Goal: Task Accomplishment & Management: Complete application form

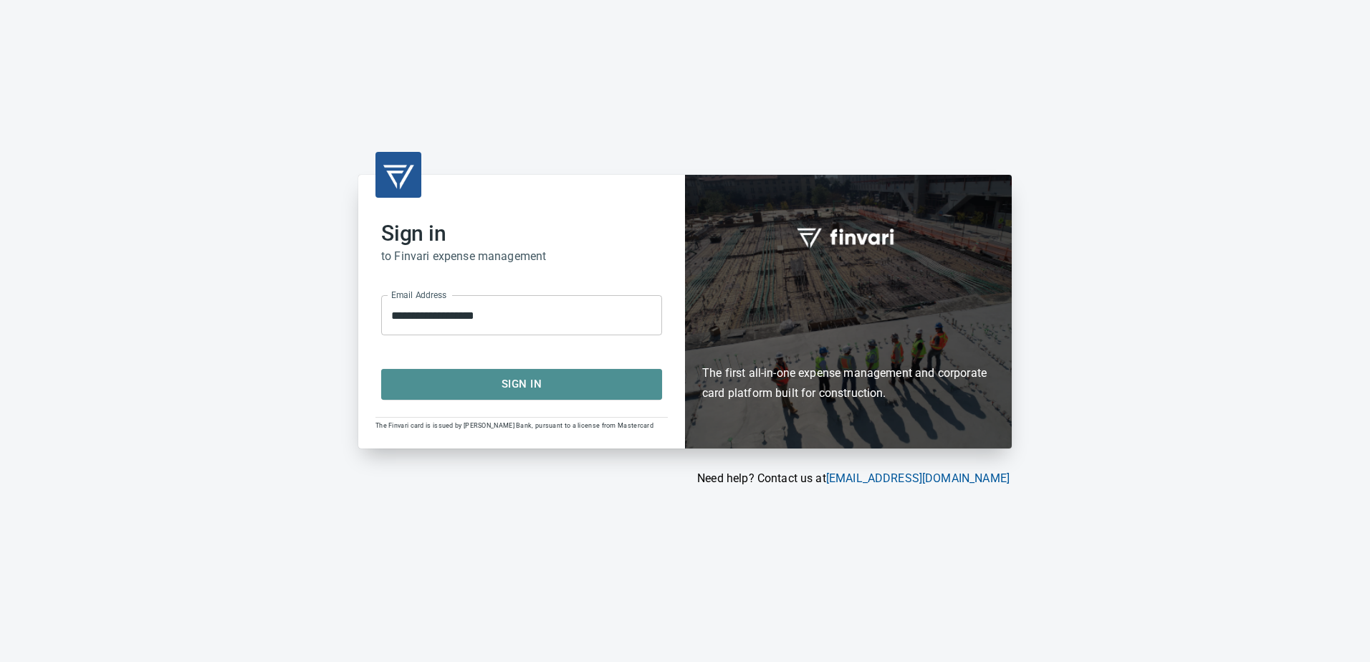
click at [522, 384] on span "Sign In" at bounding box center [521, 384] width 249 height 19
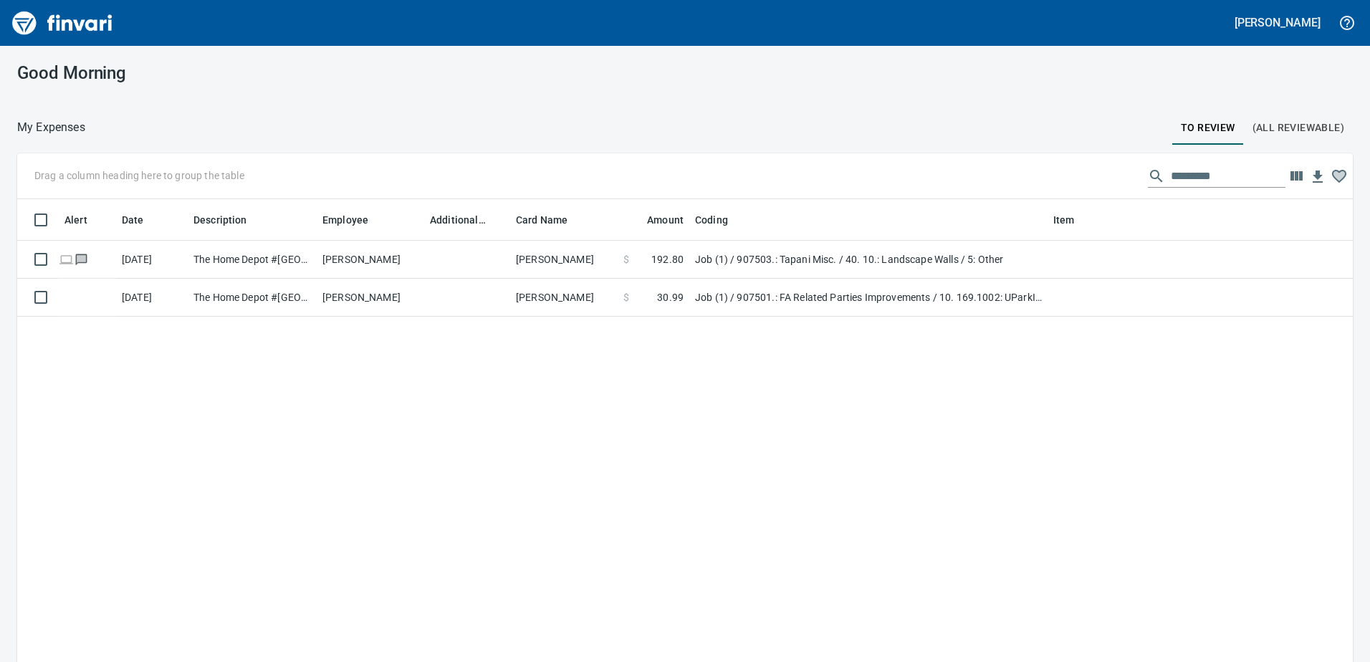
scroll to position [494, 1303]
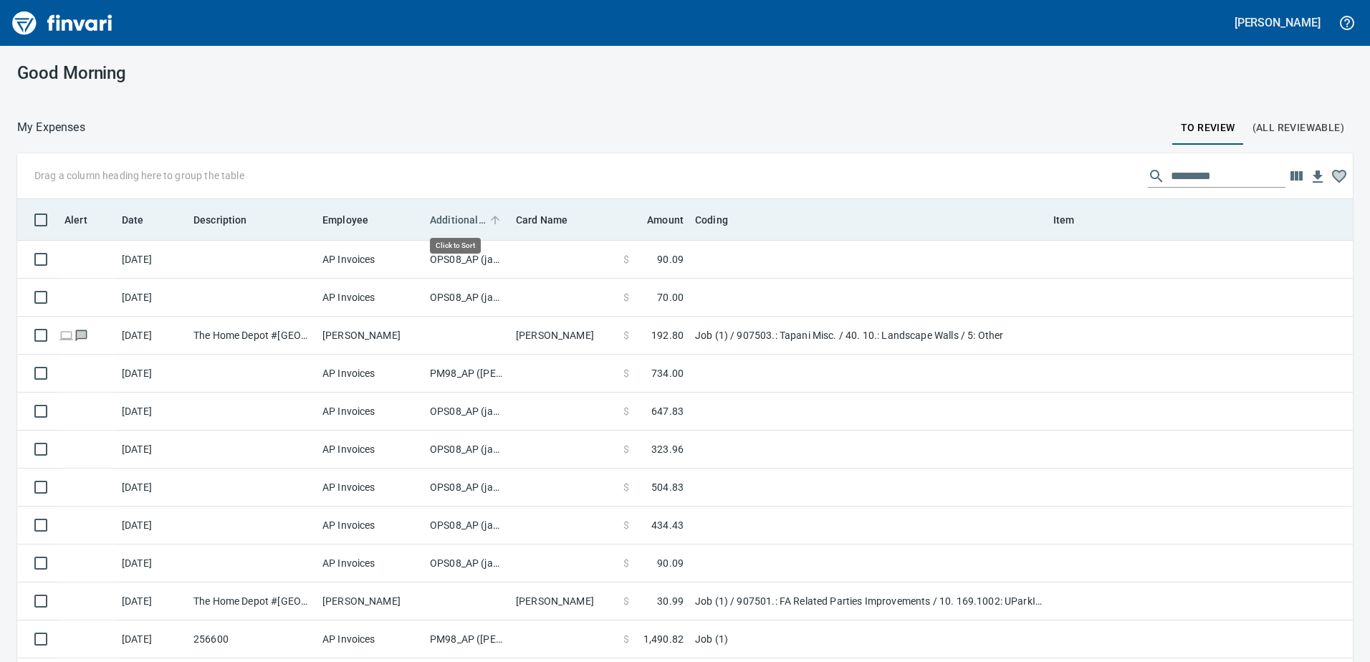
click at [466, 217] on span "Additional Reviewer" at bounding box center [458, 219] width 56 height 17
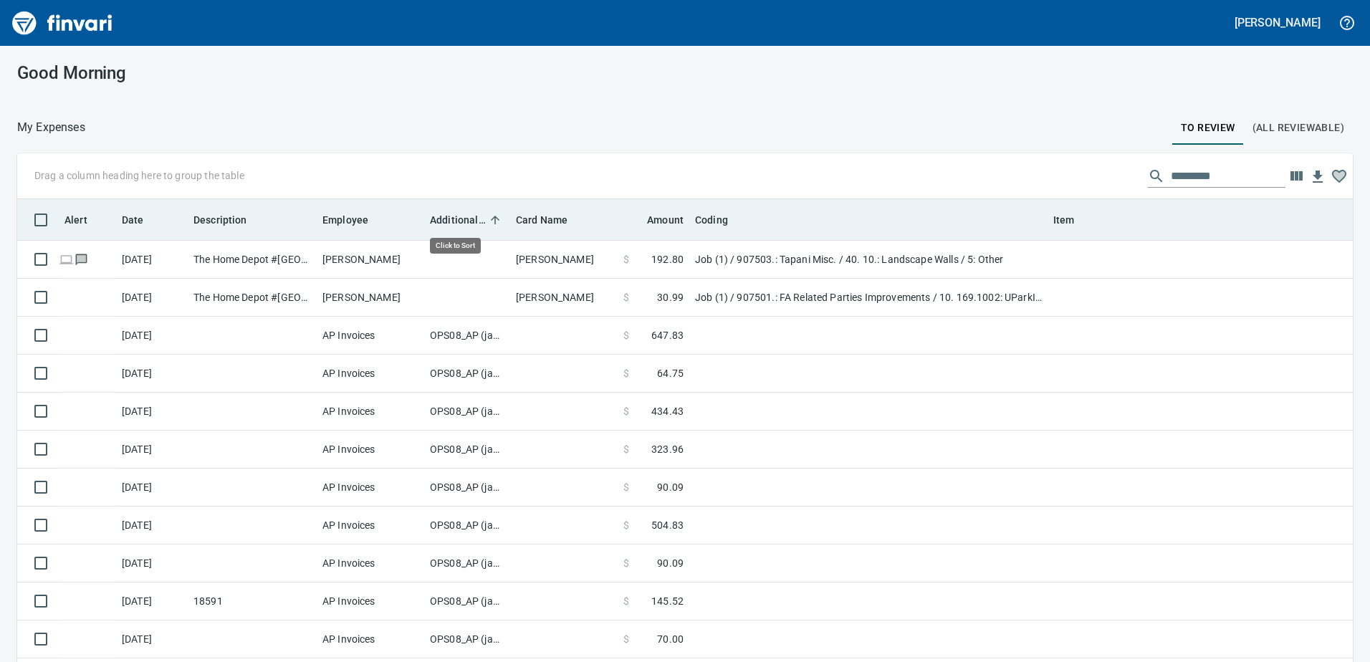
click at [466, 217] on span "Additional Reviewer" at bounding box center [458, 219] width 56 height 17
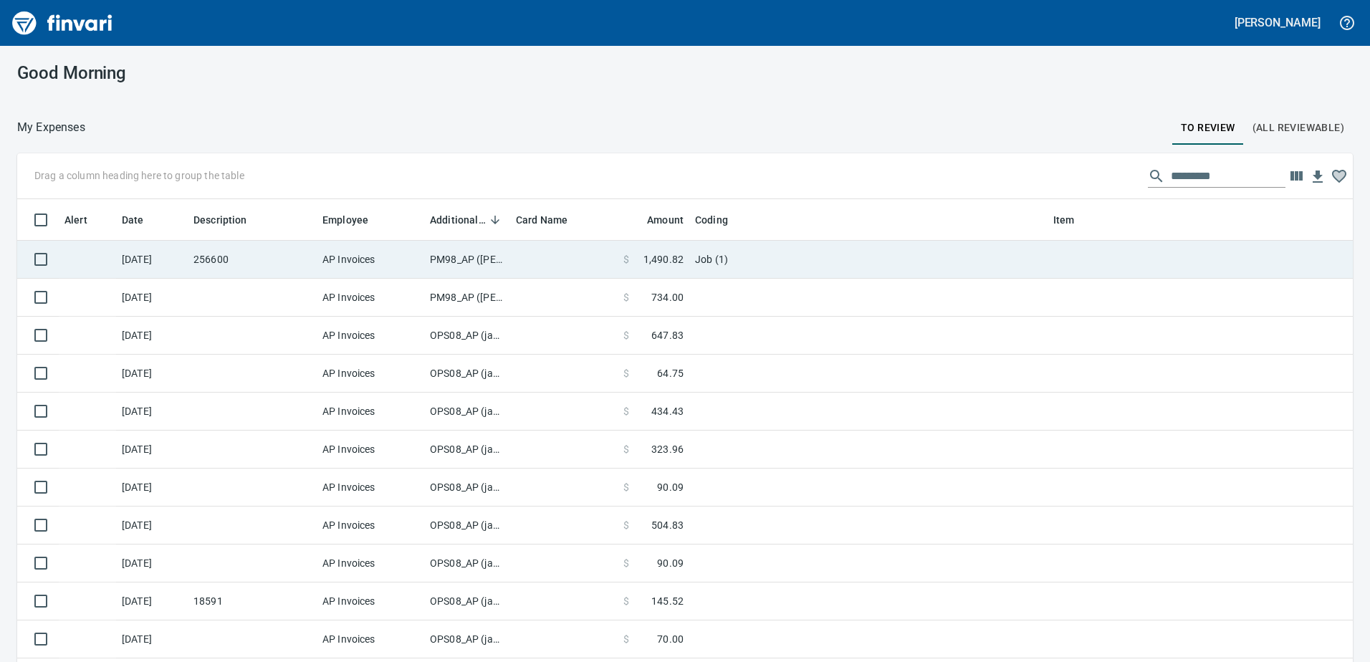
click at [461, 256] on td "PM98_AP (samr, shanet)" at bounding box center [467, 260] width 86 height 38
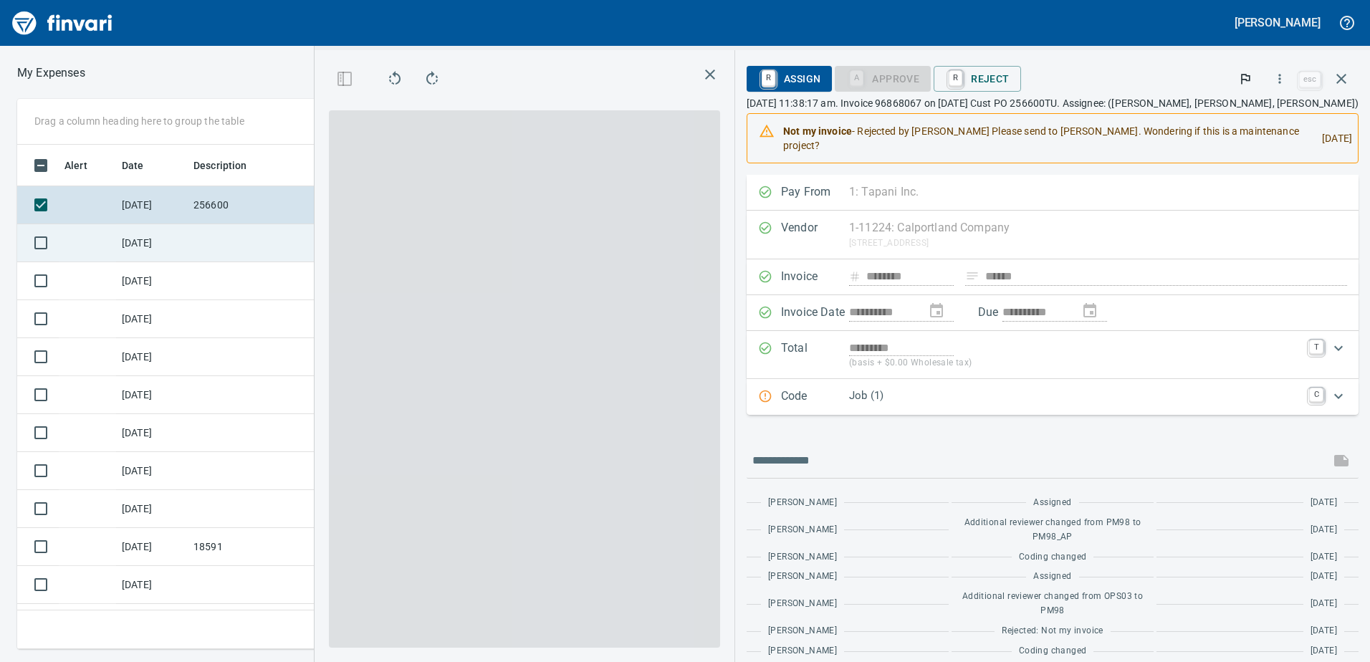
scroll to position [483, 956]
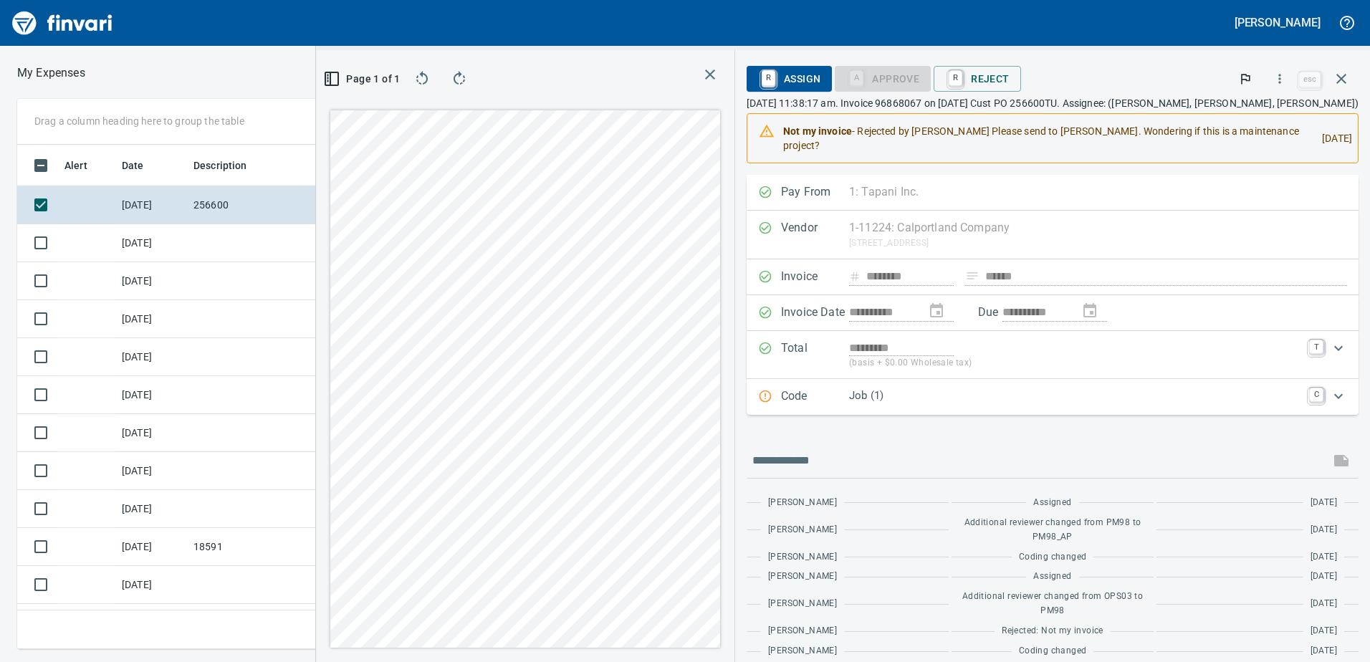
click at [1334, 396] on icon "Expand" at bounding box center [1338, 395] width 9 height 5
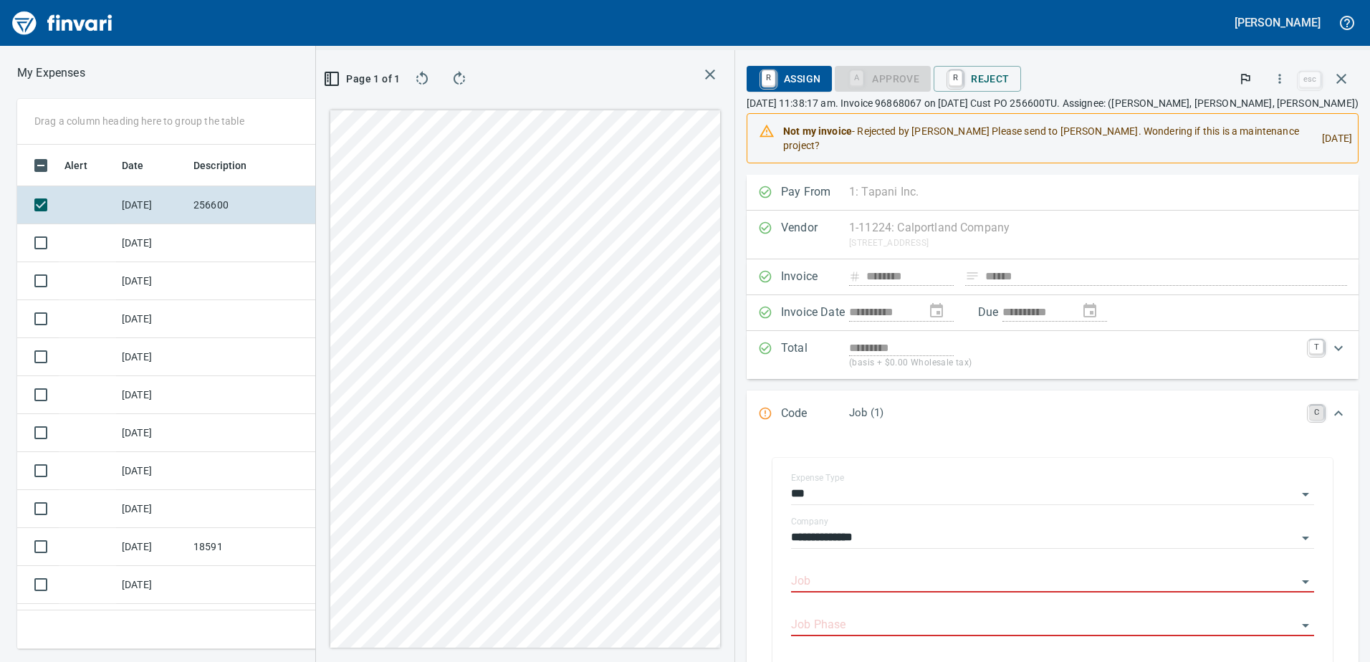
click at [1309, 417] on link "C" at bounding box center [1316, 413] width 14 height 14
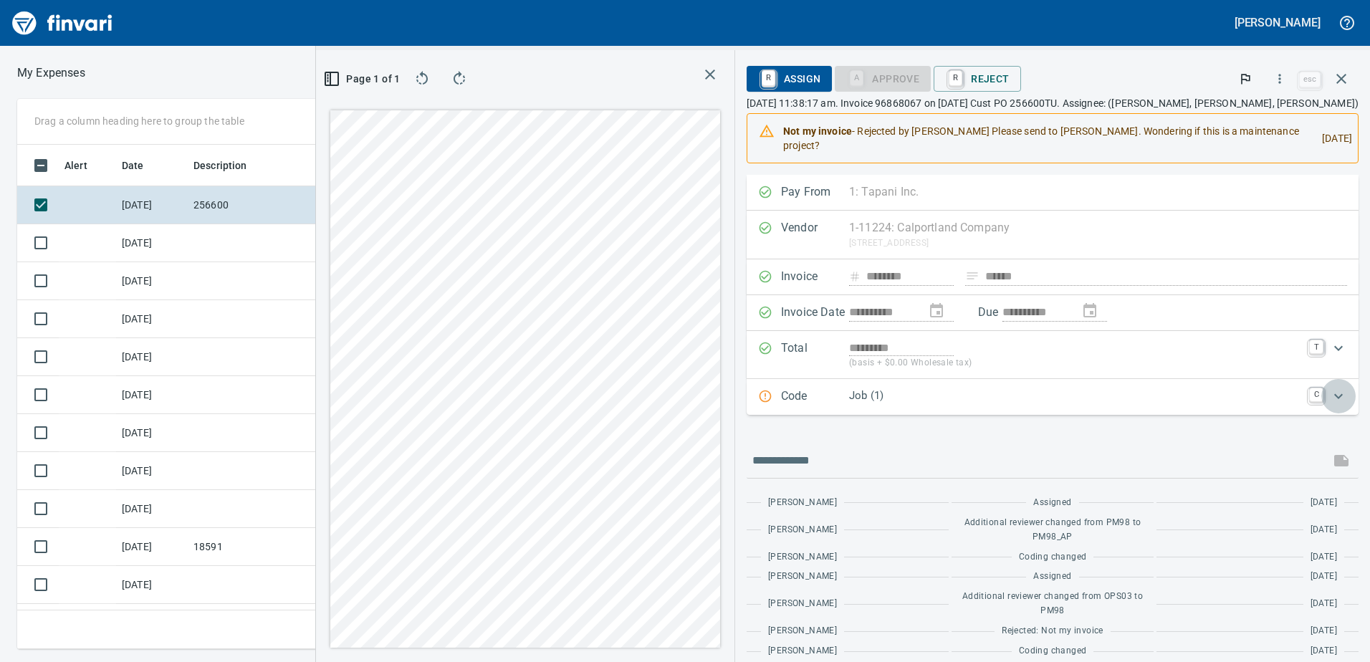
click at [1330, 401] on icon "Expand" at bounding box center [1338, 396] width 17 height 17
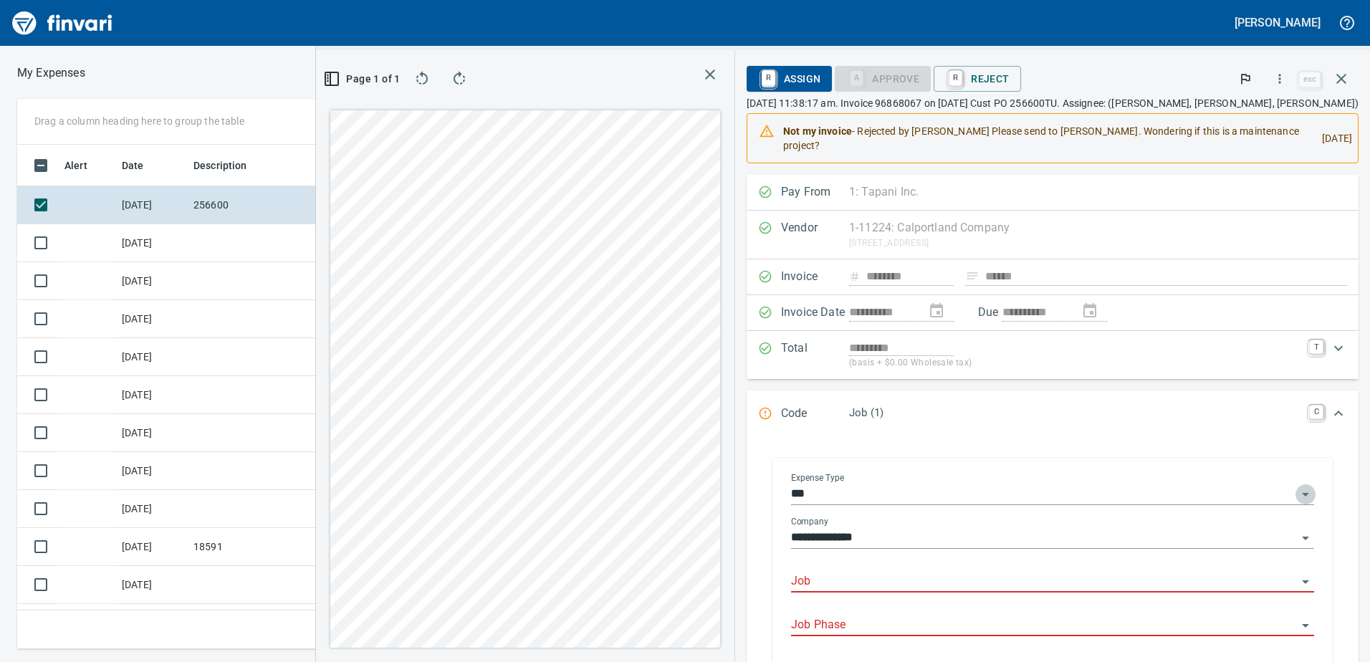
click at [1302, 494] on icon "Open" at bounding box center [1305, 495] width 7 height 4
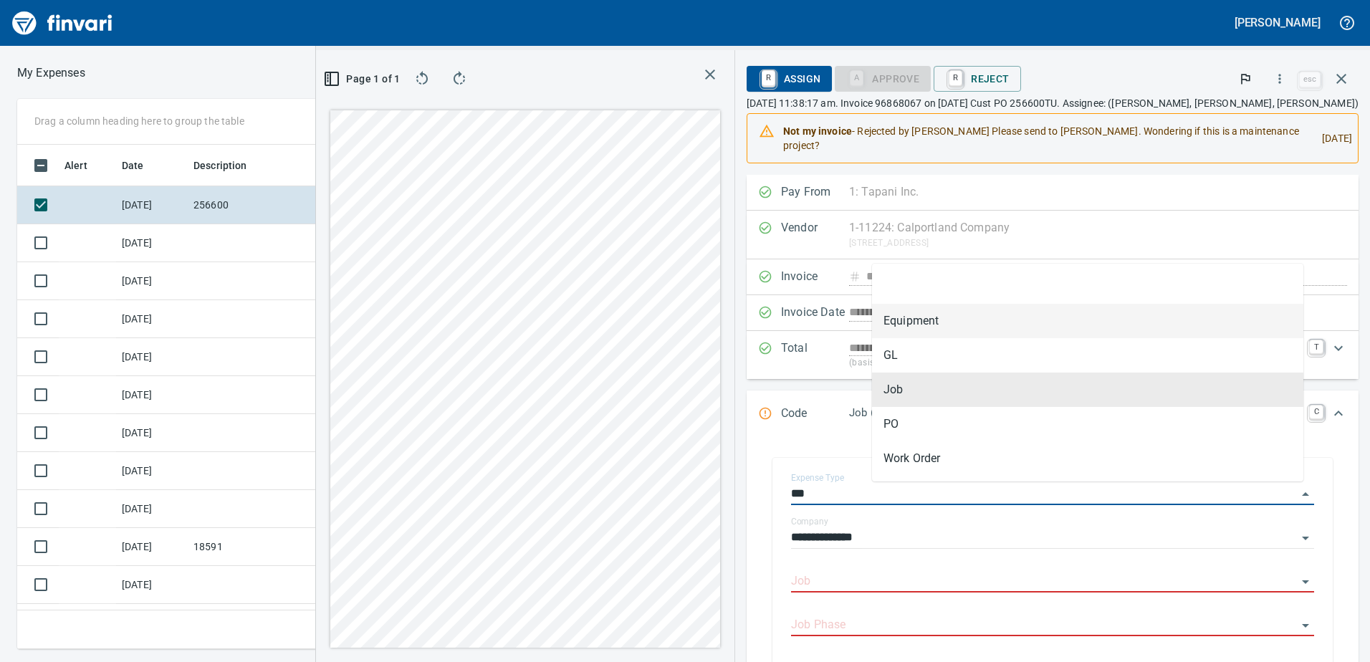
click at [927, 318] on li "Equipment" at bounding box center [1087, 321] width 431 height 34
type input "*********"
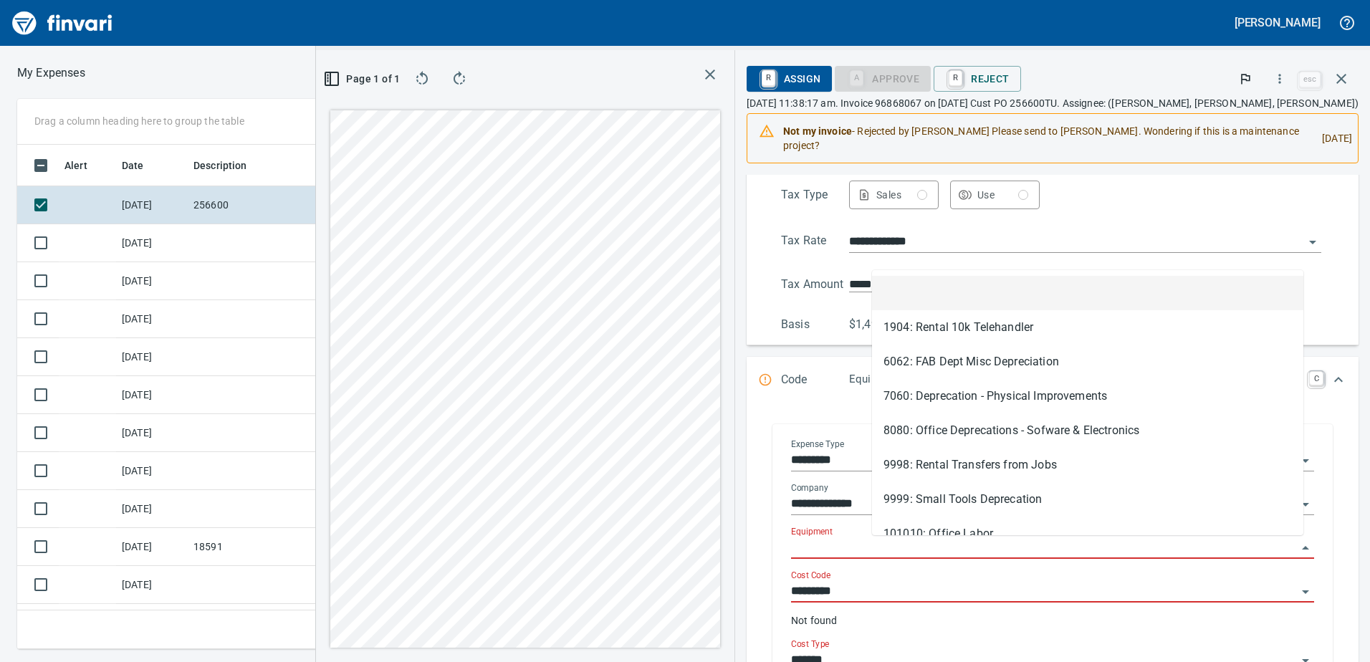
click at [952, 545] on input "Equipment" at bounding box center [1044, 548] width 506 height 20
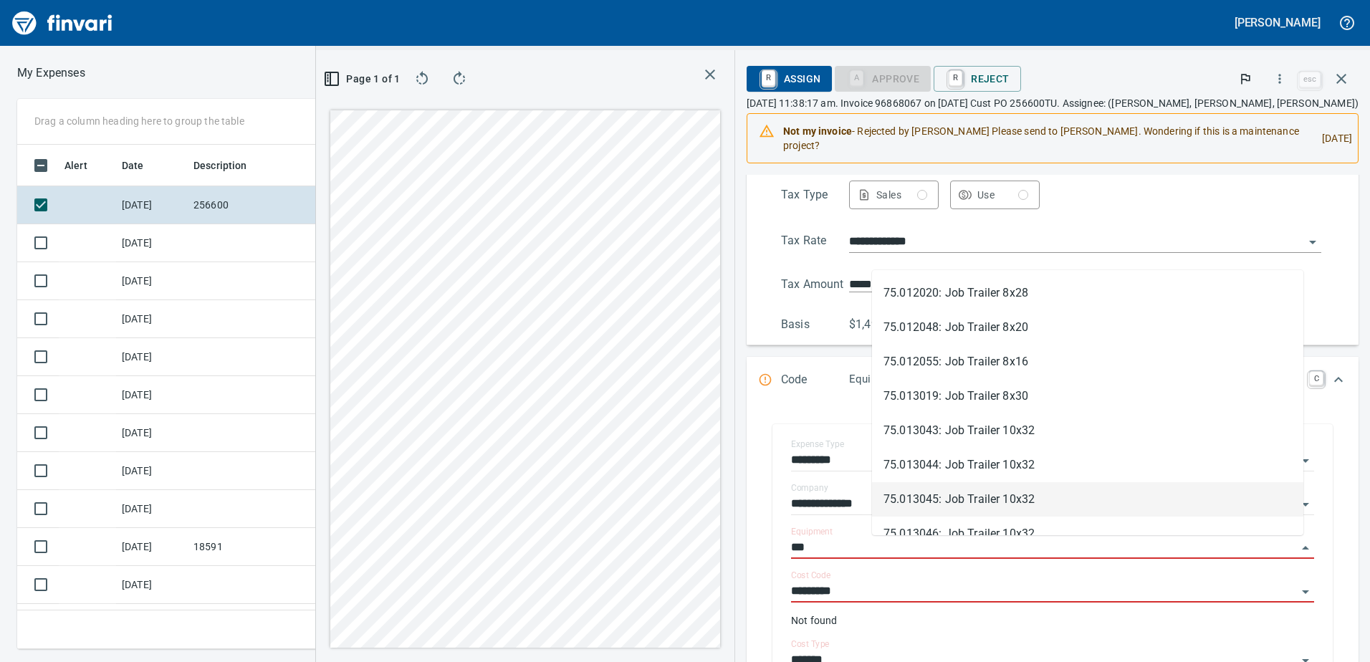
type input "***"
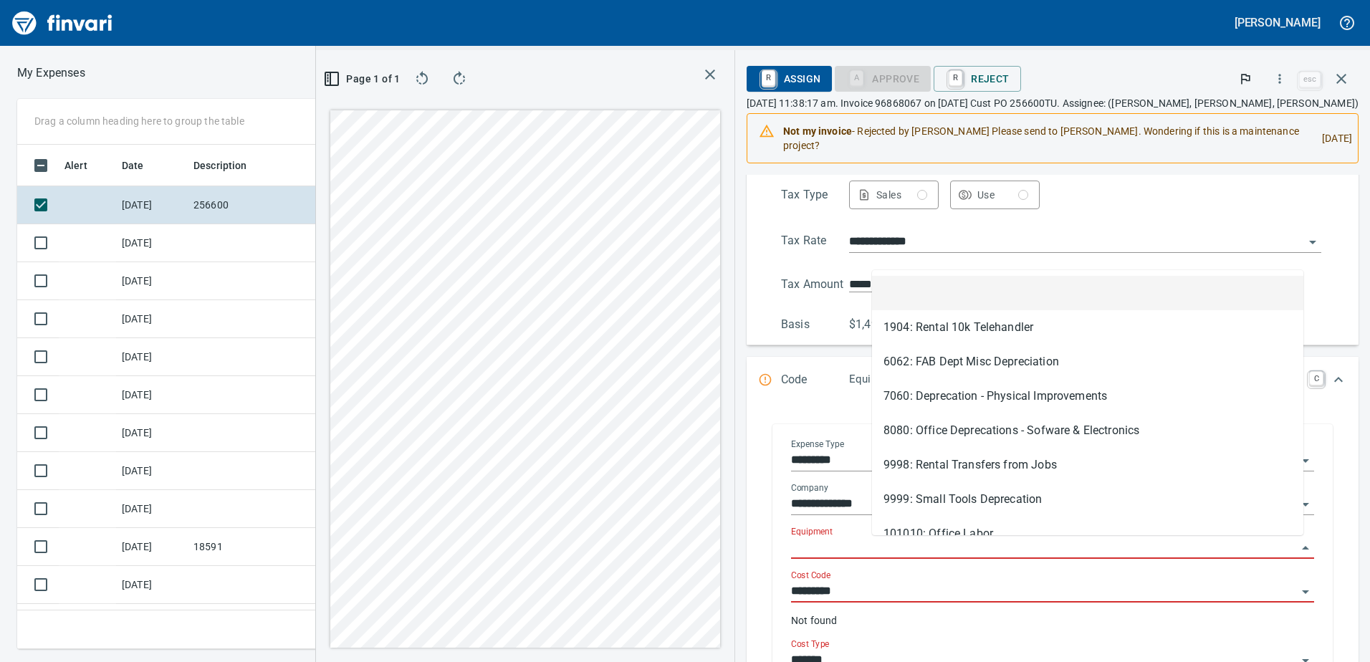
click at [895, 550] on input "Equipment" at bounding box center [1044, 548] width 506 height 20
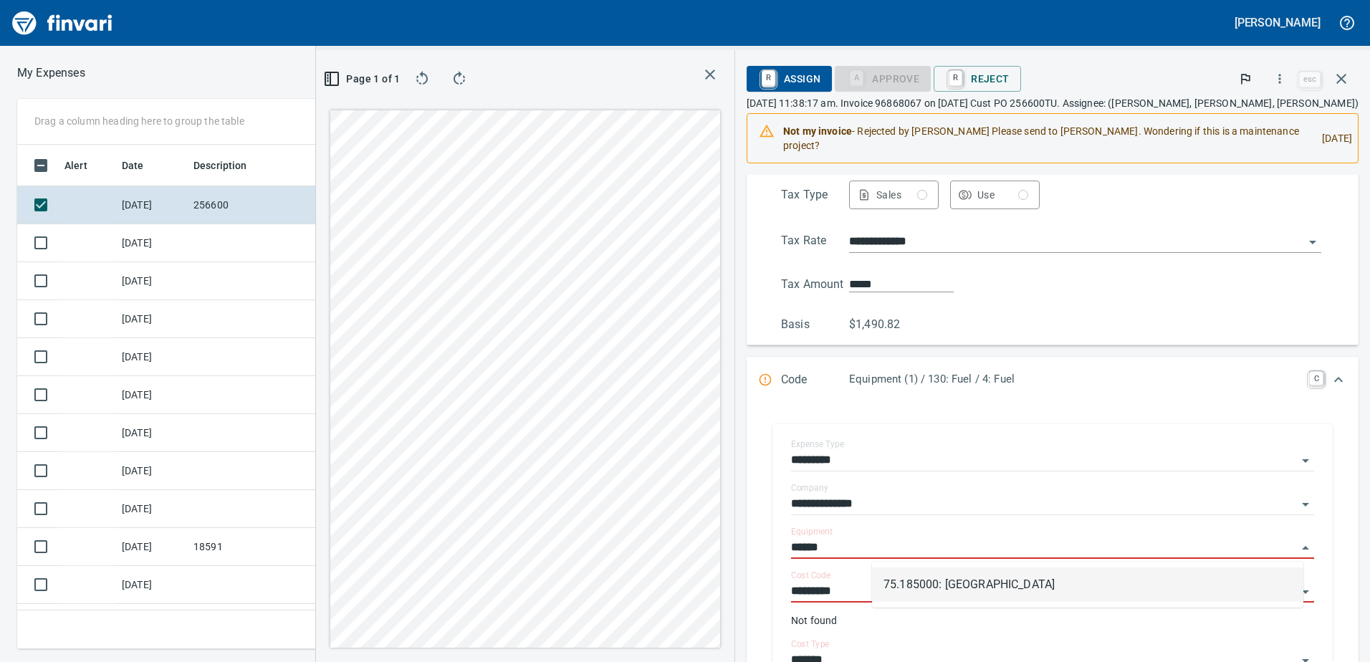
click at [921, 581] on li "75.185000: Tualatin Yard" at bounding box center [1087, 585] width 431 height 34
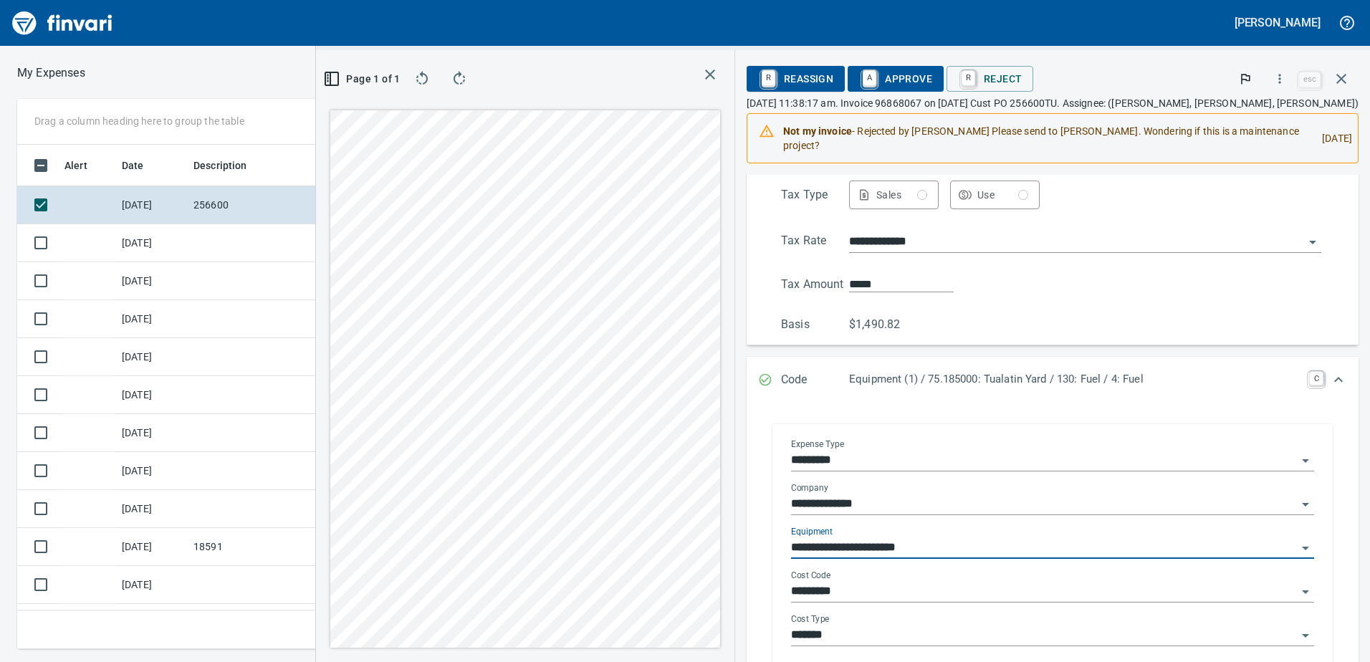
type input "**********"
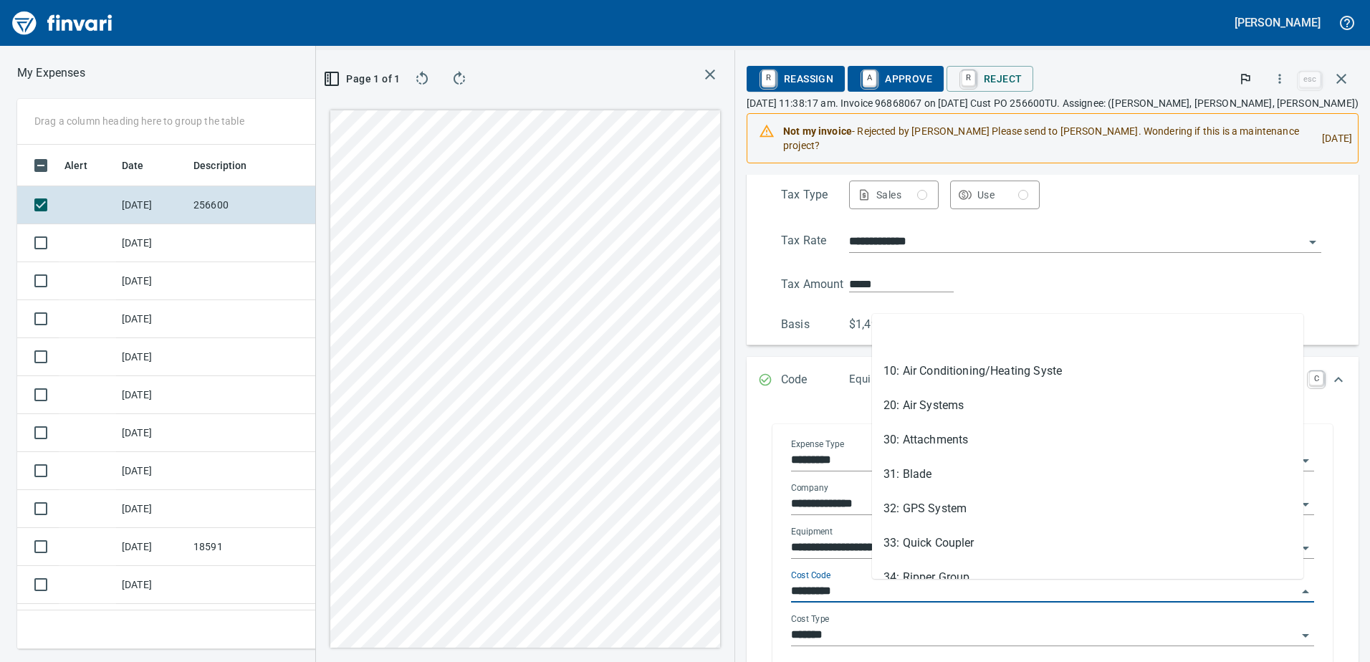
drag, startPoint x: 930, startPoint y: 596, endPoint x: 860, endPoint y: 588, distance: 70.7
click at [860, 588] on div "**********" at bounding box center [1053, 551] width 546 height 247
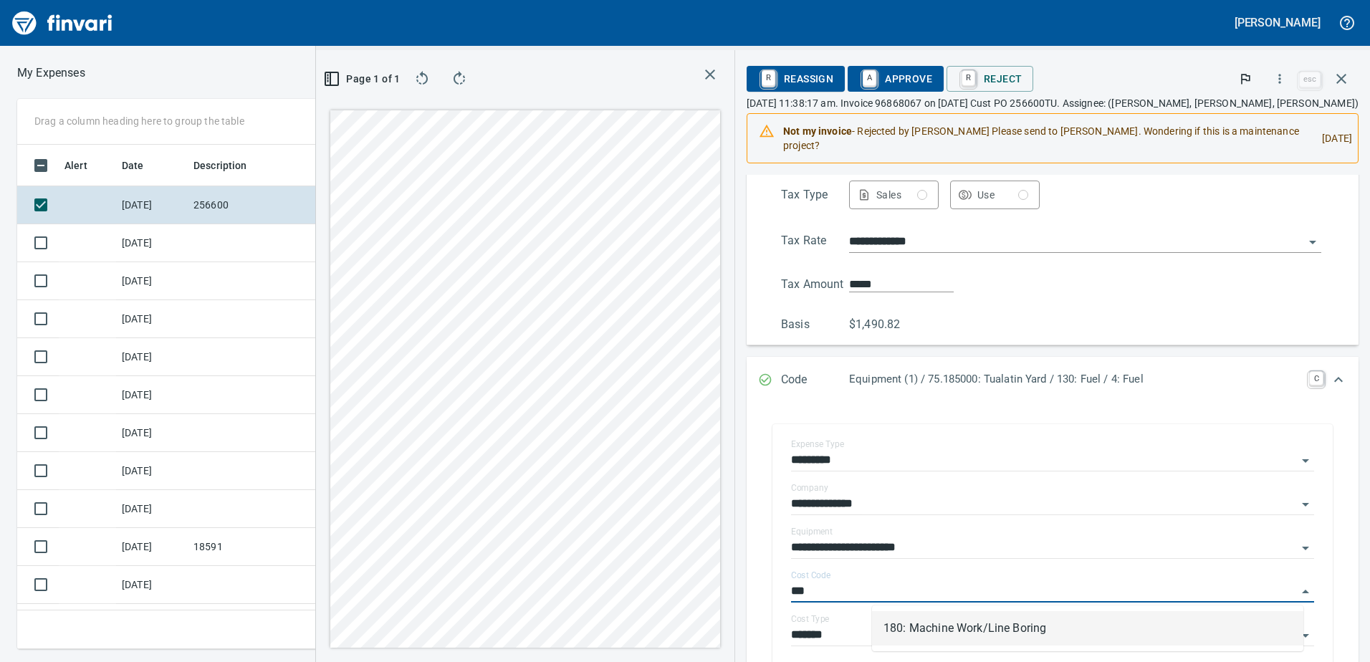
click at [921, 622] on li "180: Machine Work/Line Boring" at bounding box center [1087, 628] width 431 height 34
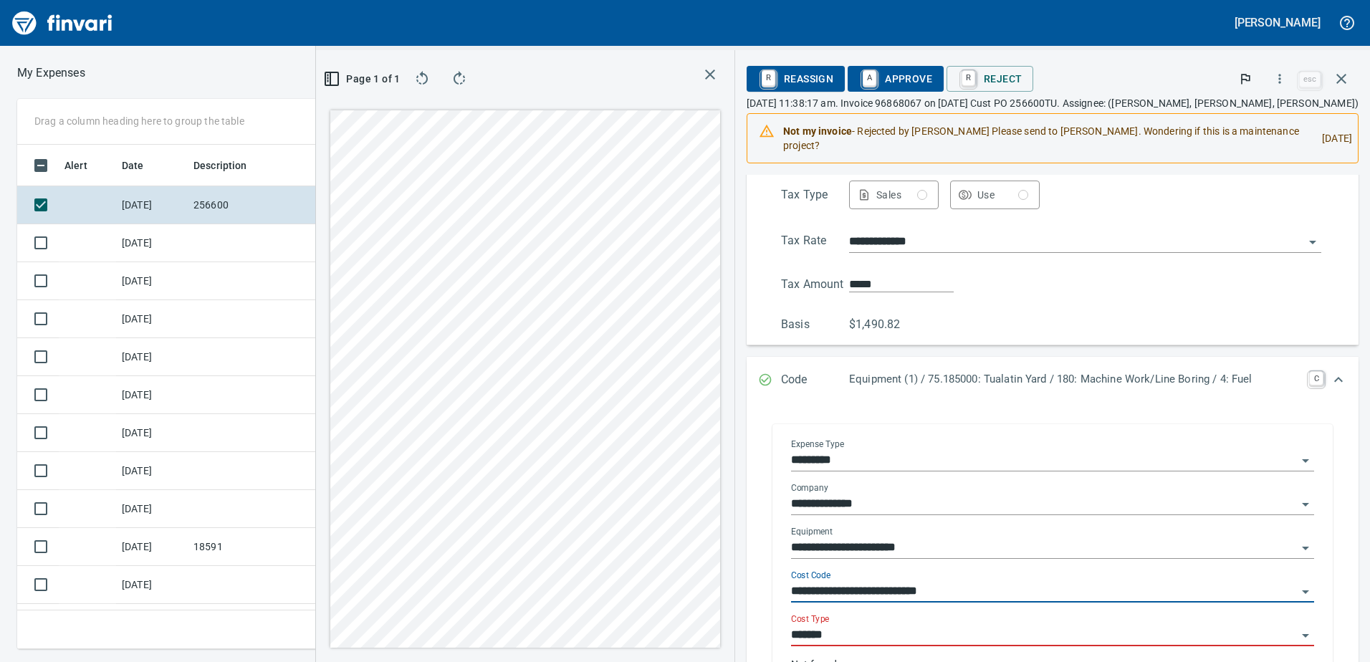
type input "**********"
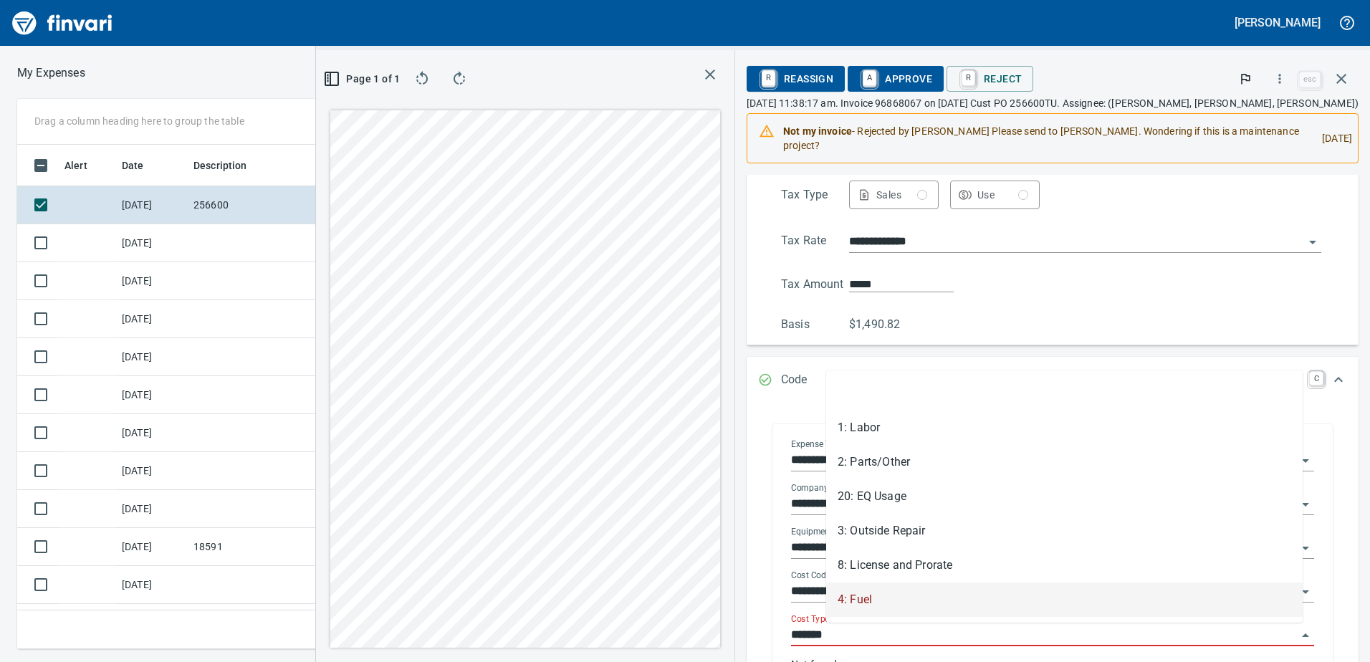
click at [896, 638] on input "*******" at bounding box center [1044, 636] width 506 height 20
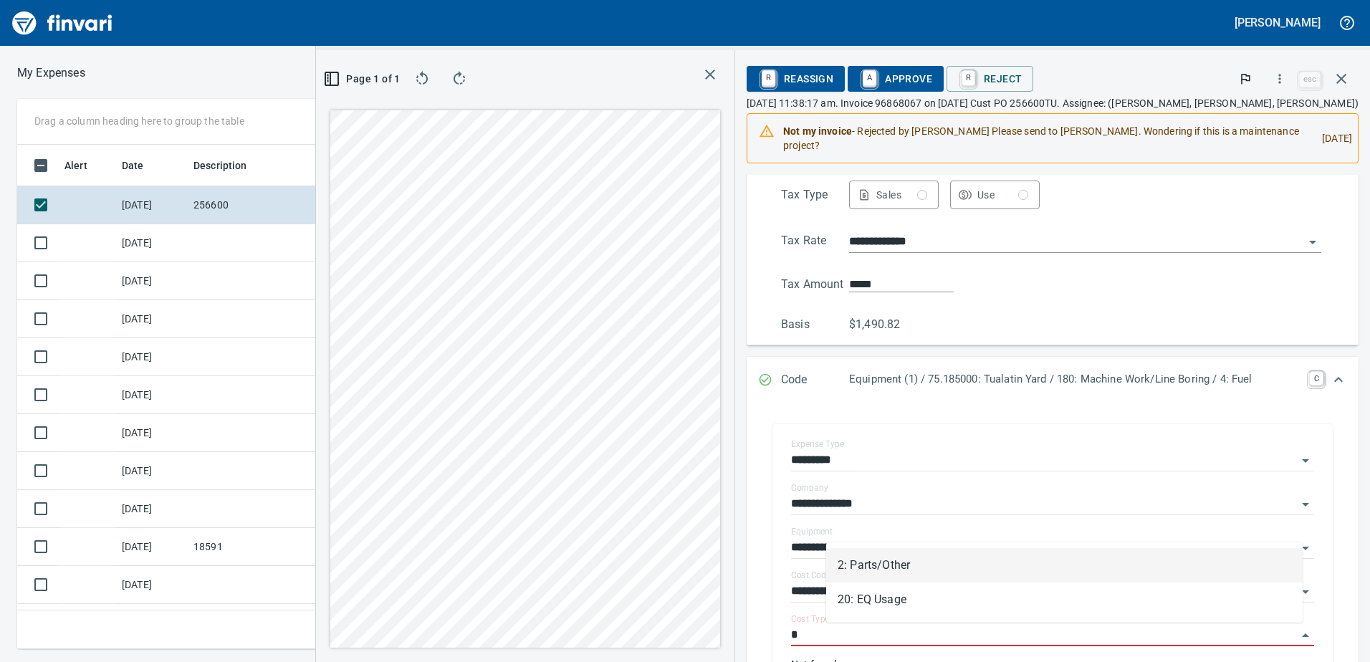
click at [892, 565] on li "2: Parts/Other" at bounding box center [1064, 565] width 477 height 34
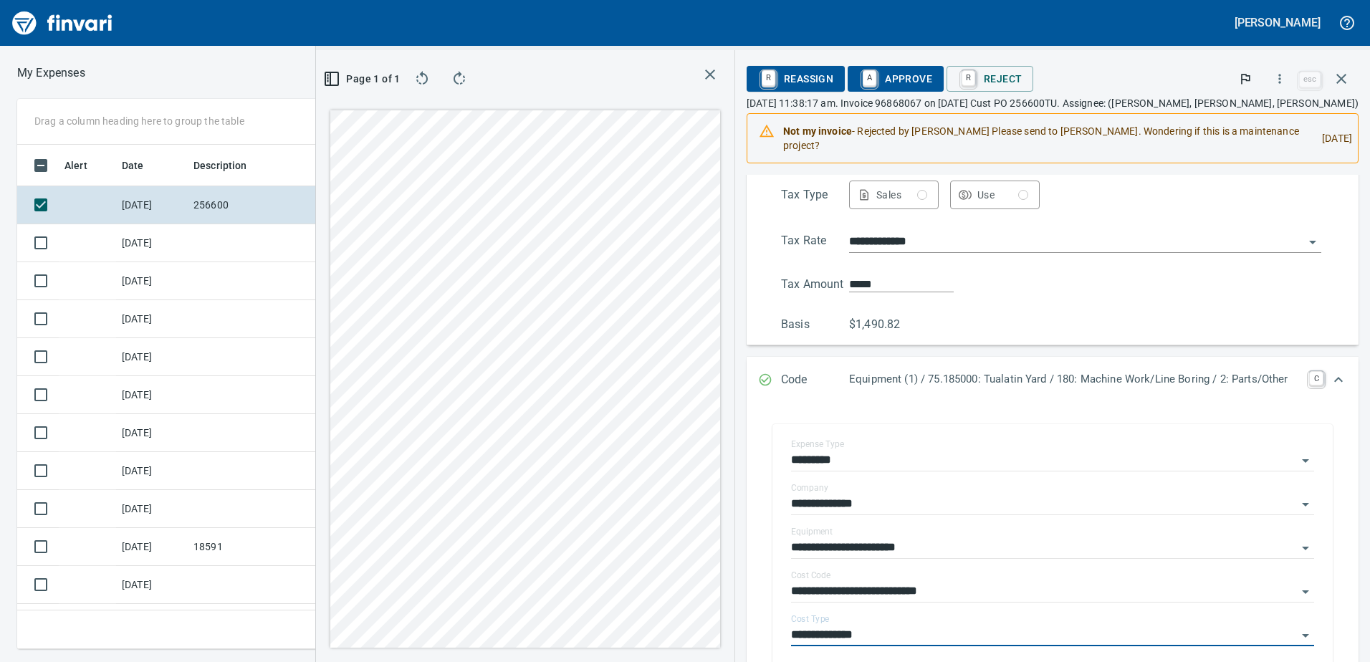
type input "**********"
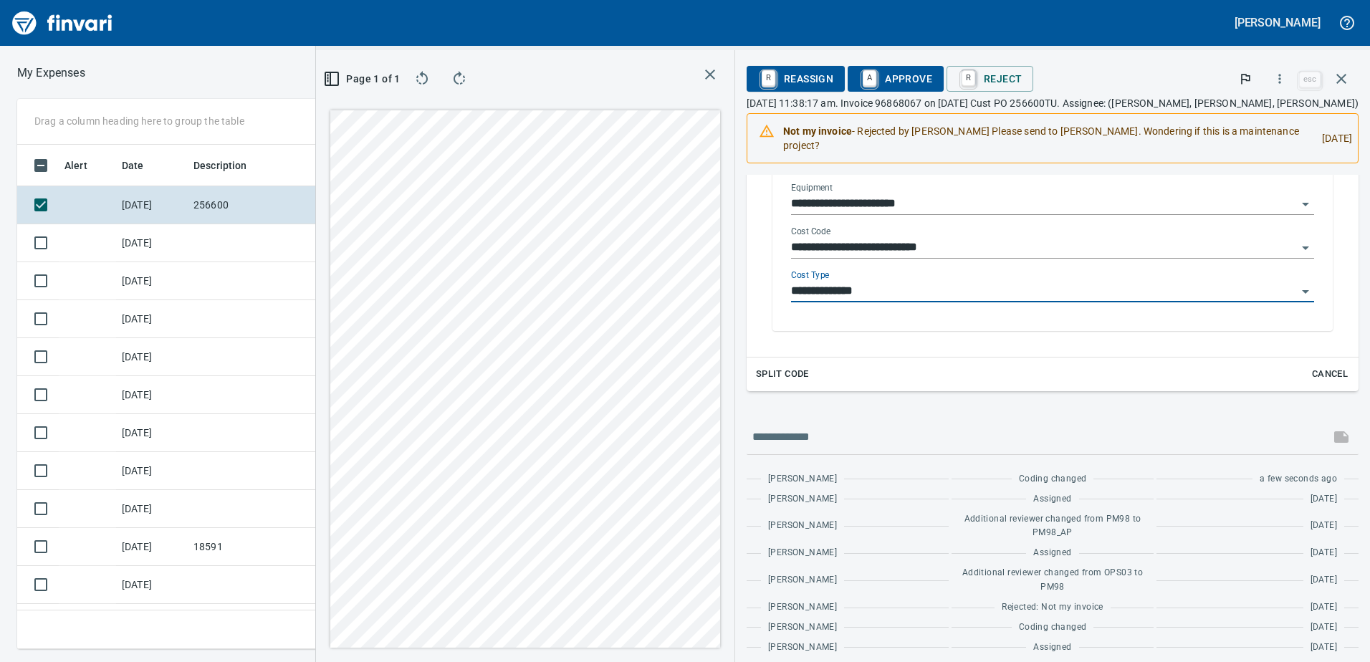
scroll to position [573, 0]
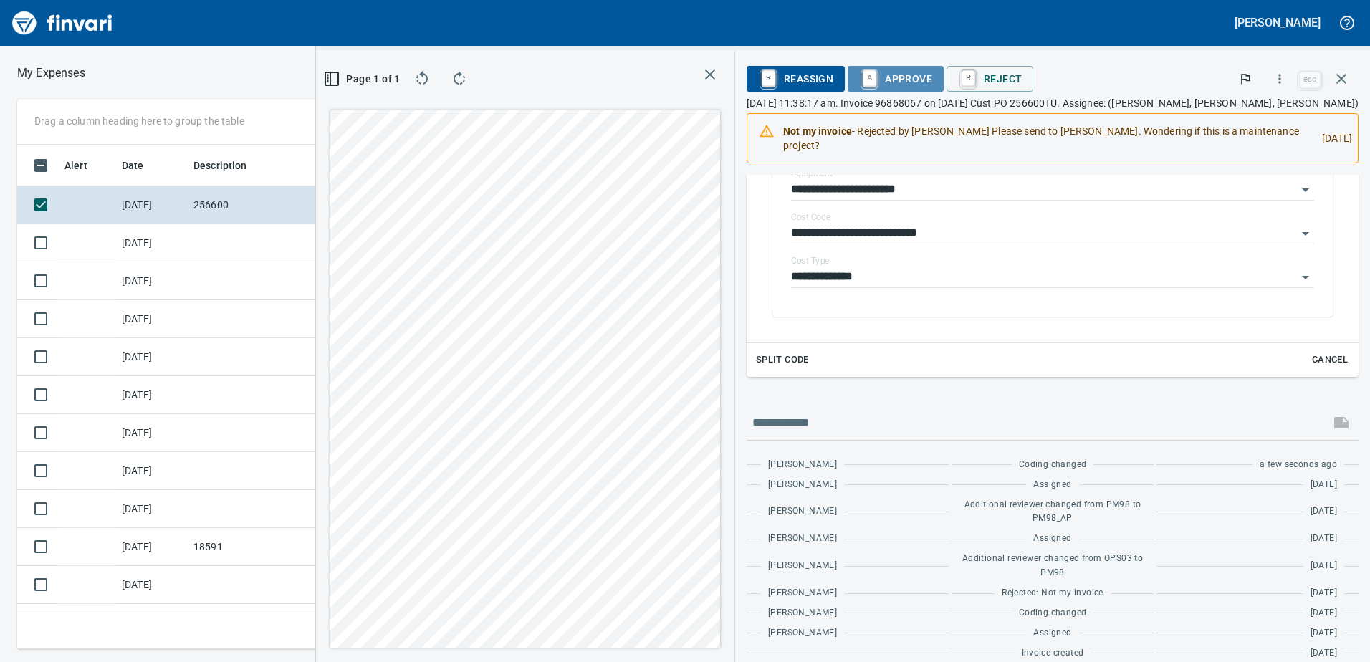
click at [902, 77] on span "A Approve" at bounding box center [895, 79] width 73 height 24
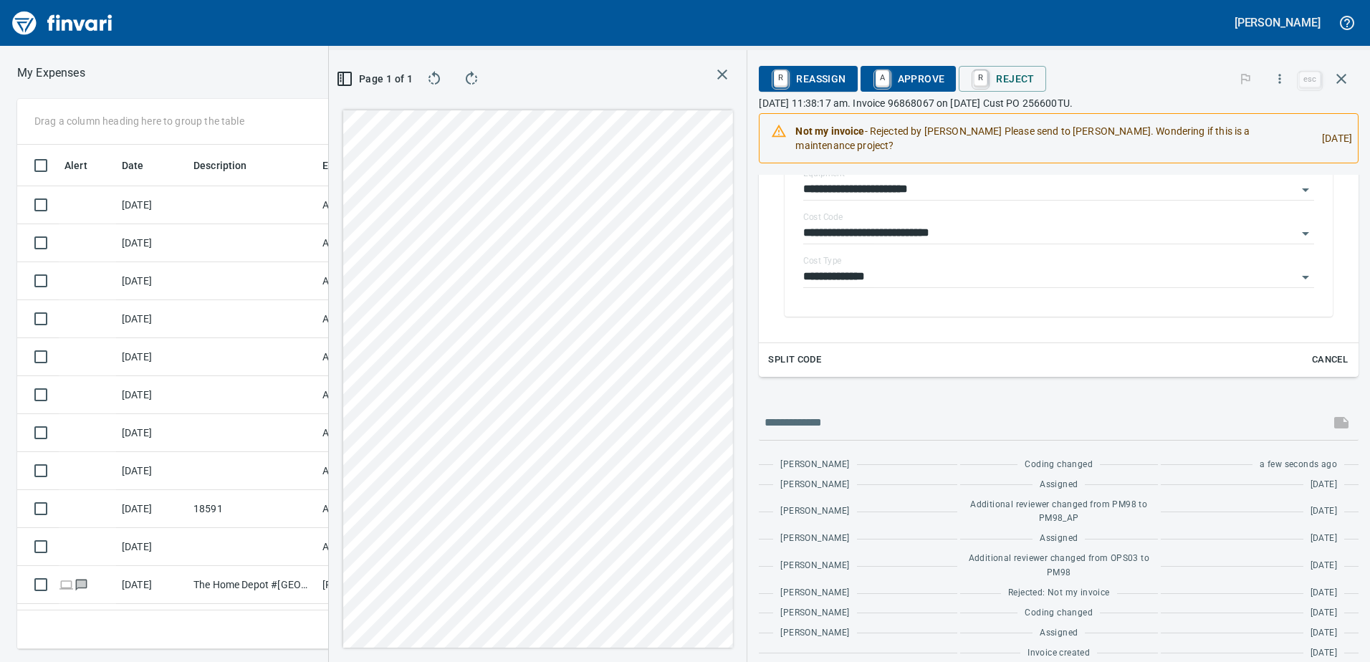
scroll to position [559, 0]
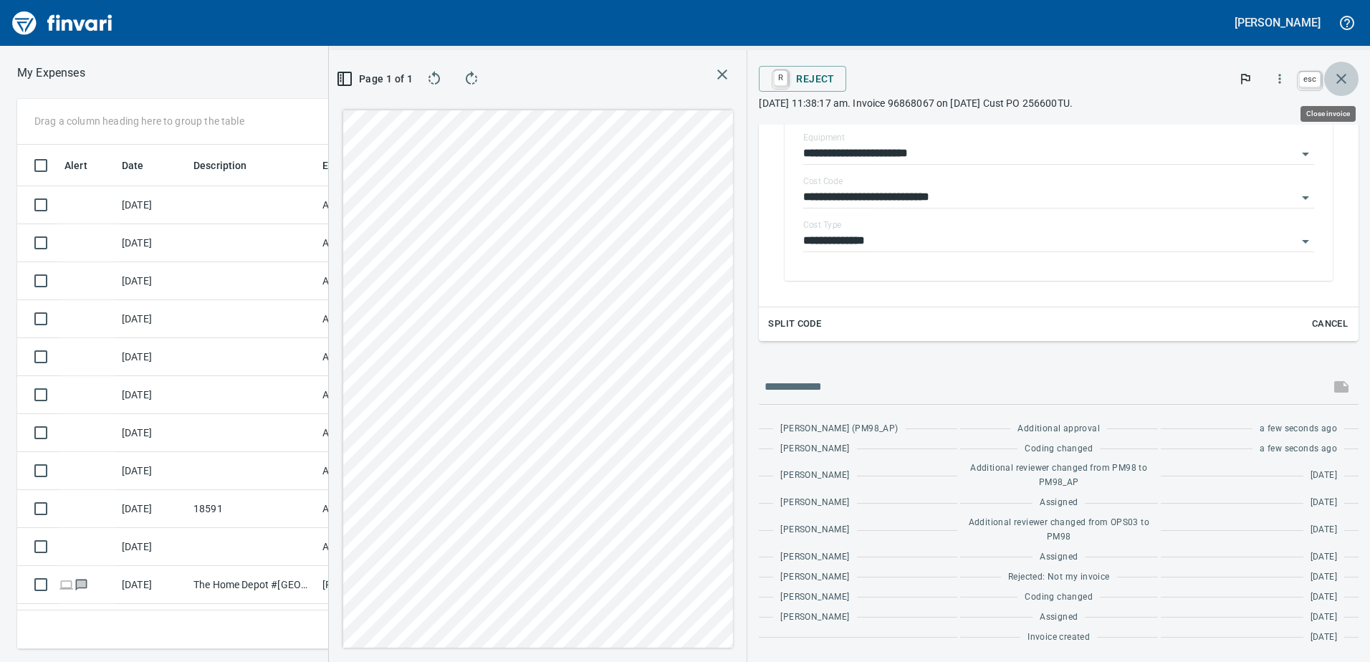
click at [1343, 77] on icon "button" at bounding box center [1341, 79] width 10 height 10
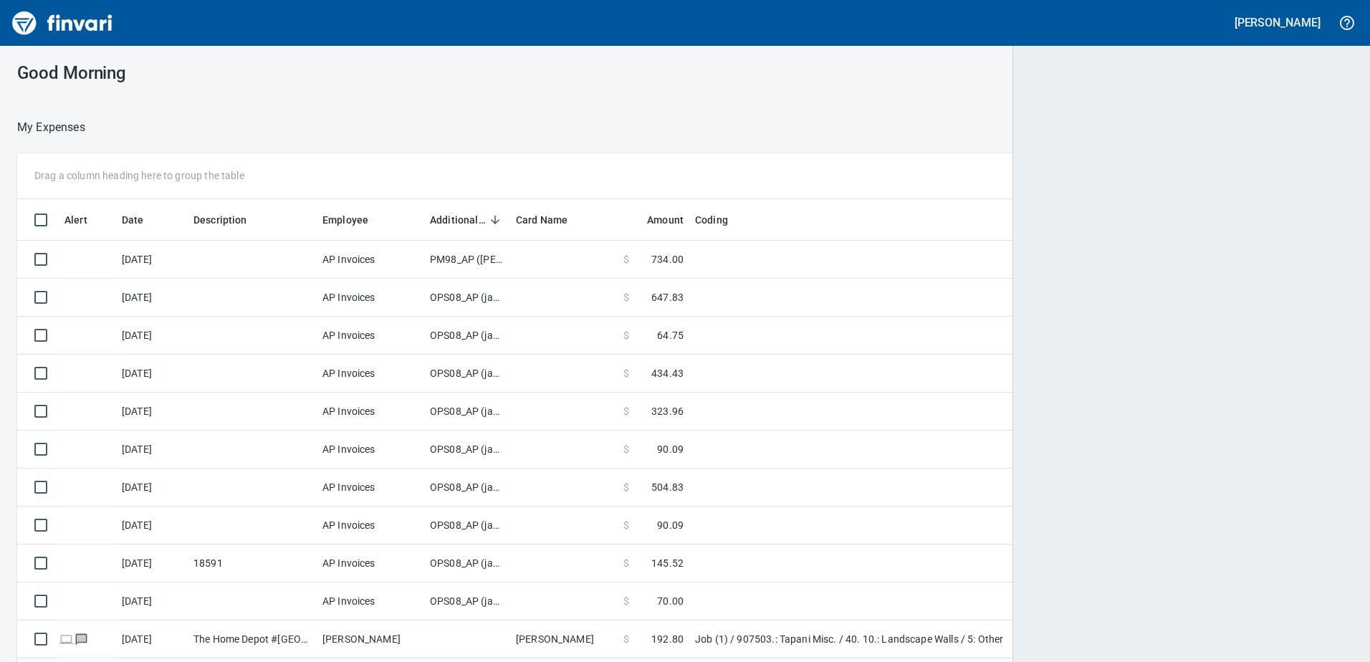
scroll to position [494, 1303]
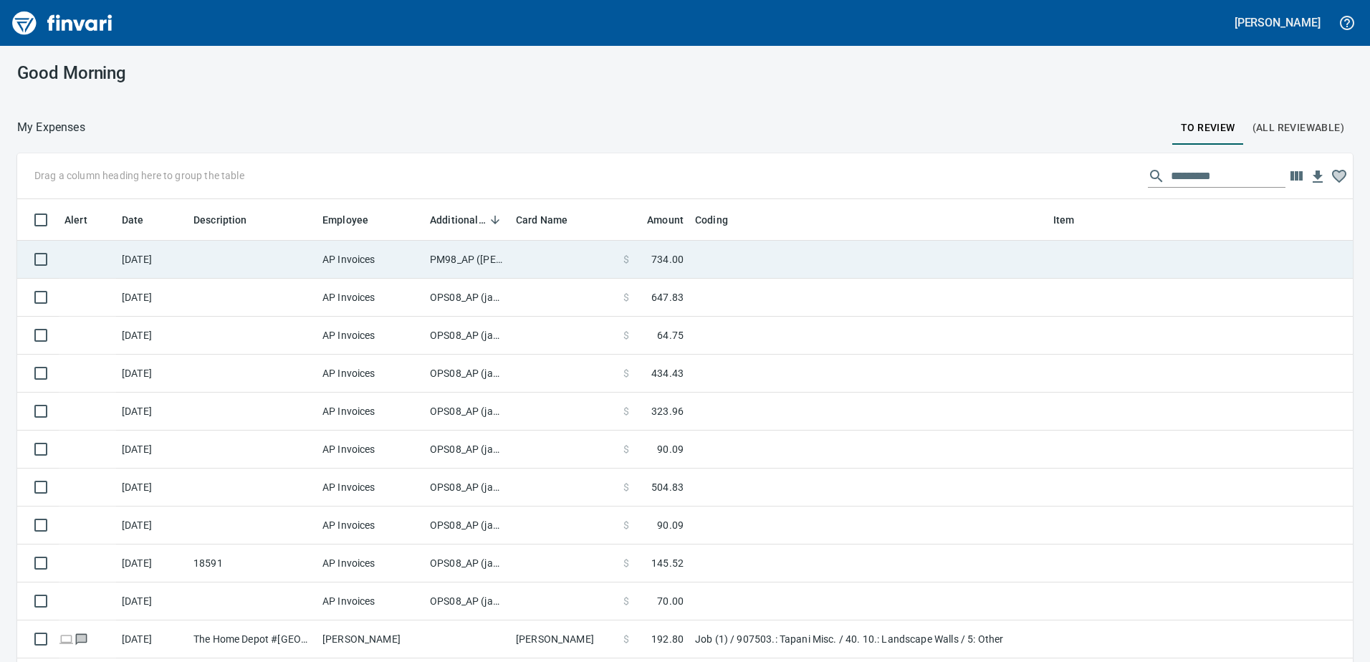
click at [453, 256] on td "PM98_AP (samr, shanet)" at bounding box center [467, 260] width 86 height 38
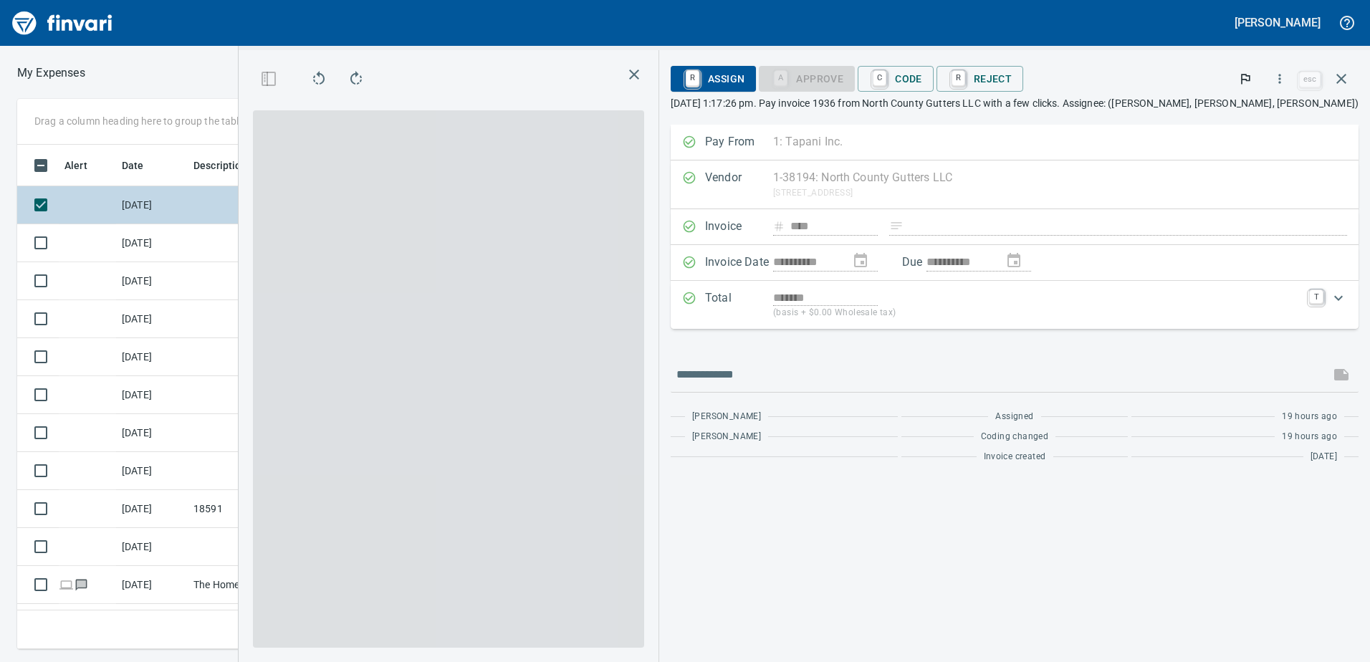
scroll to position [483, 956]
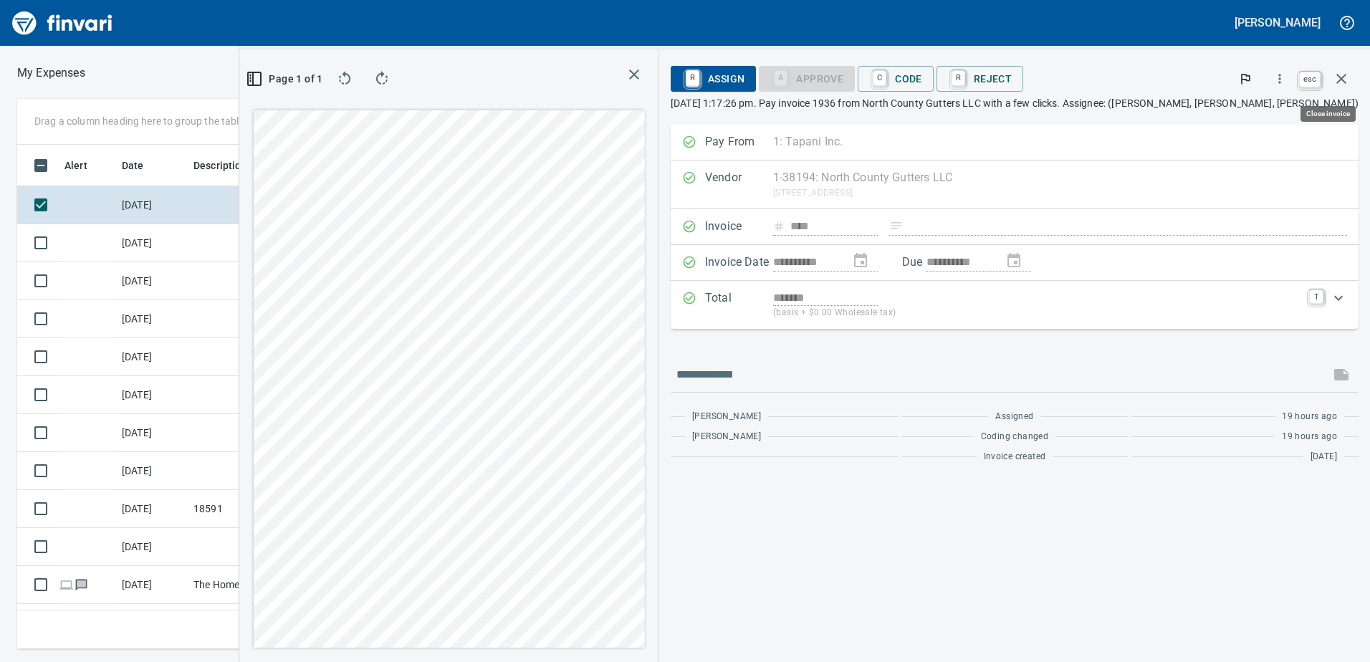
click at [1344, 77] on icon "button" at bounding box center [1341, 79] width 10 height 10
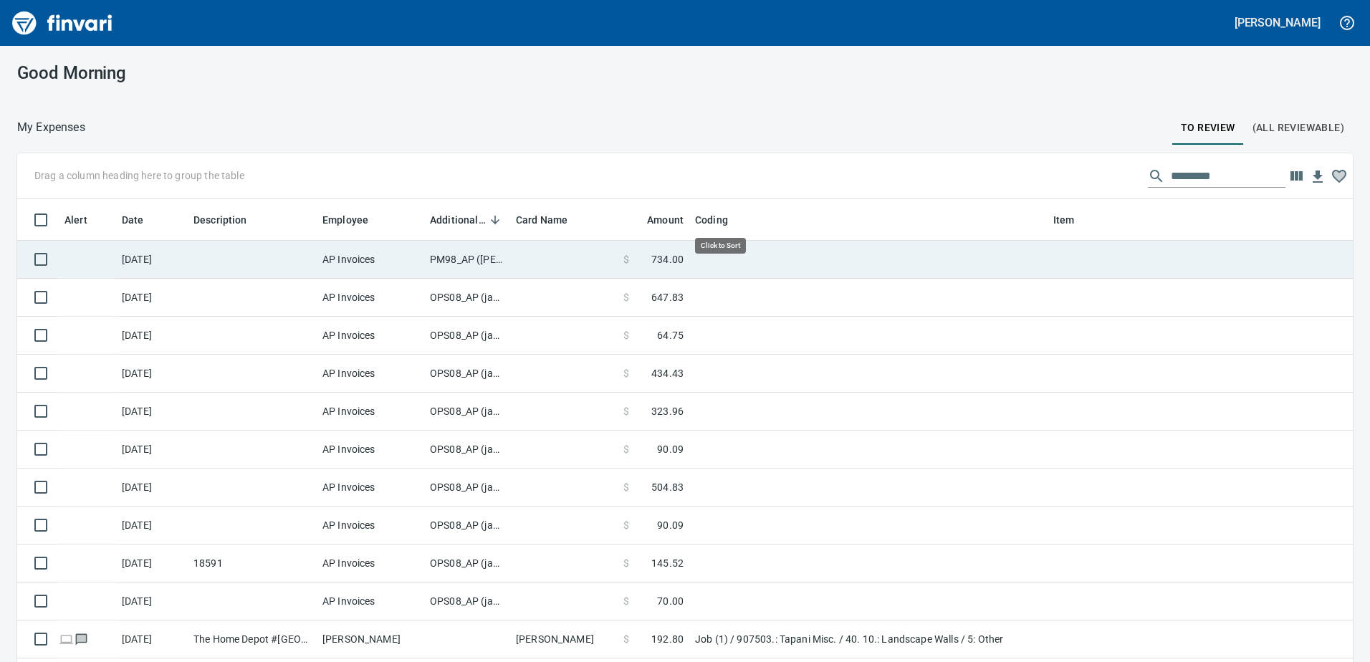
scroll to position [494, 1303]
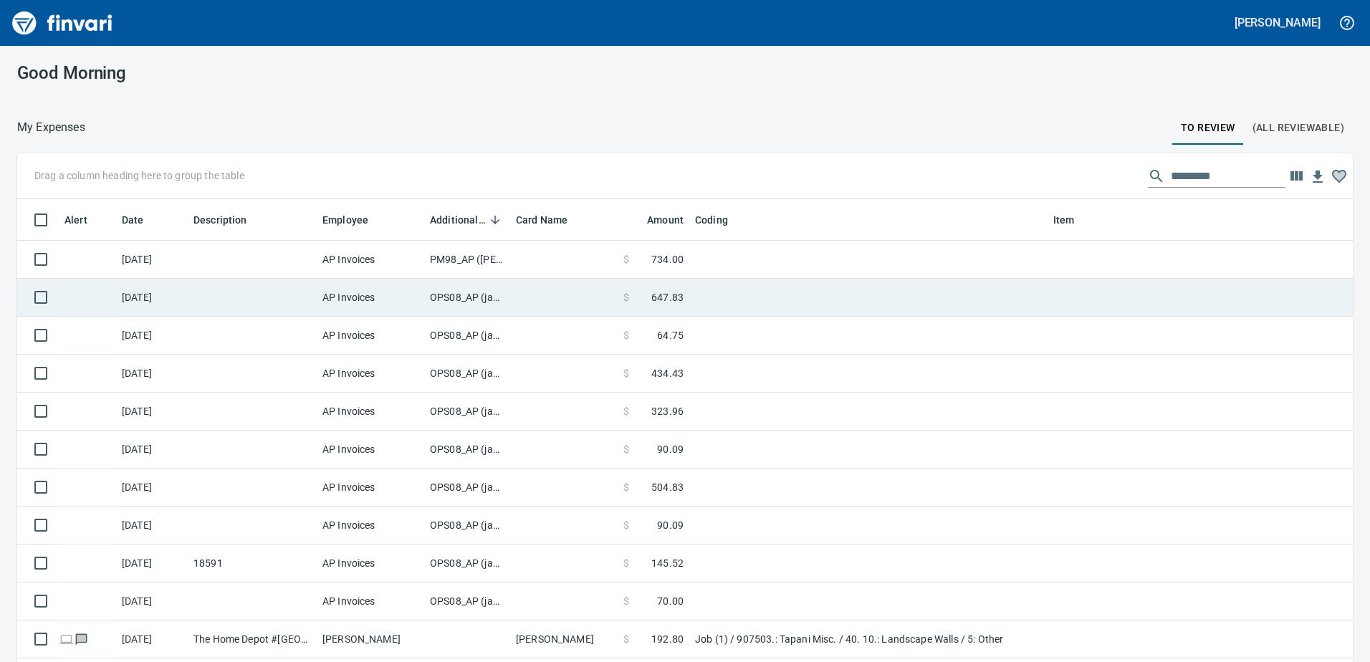
click at [449, 298] on td "OPS08_AP (janettep, samr)" at bounding box center [467, 298] width 86 height 38
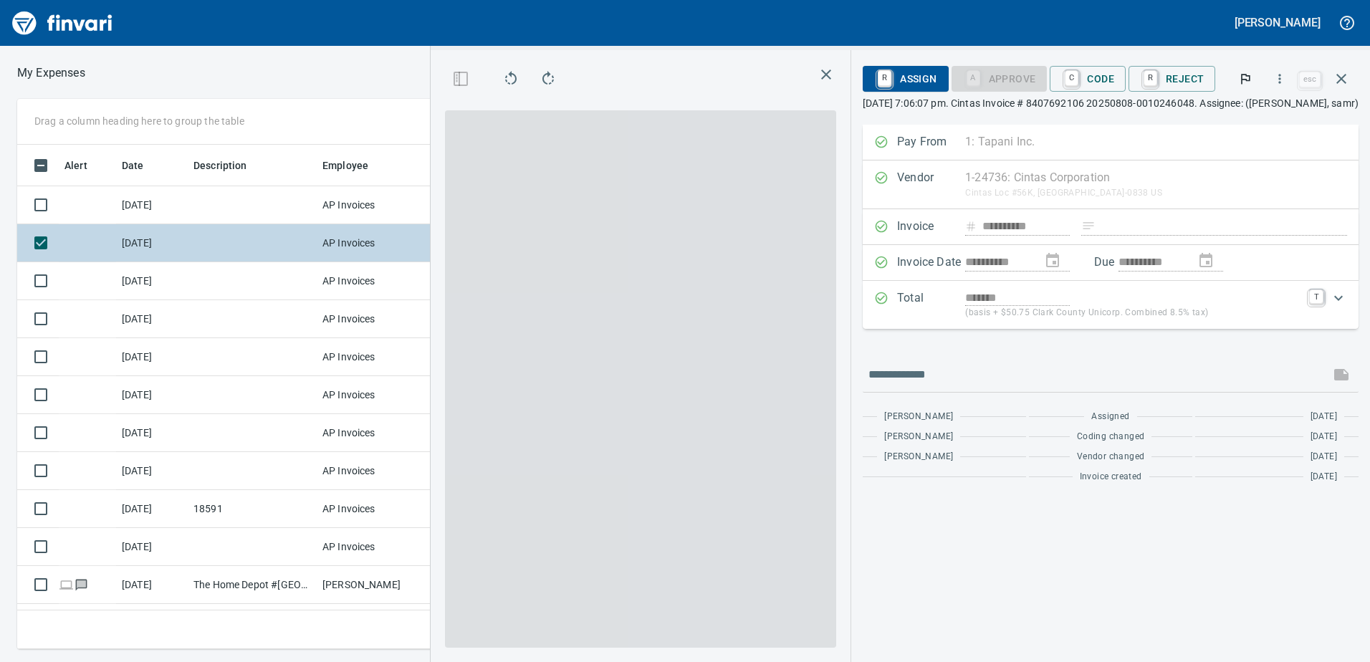
scroll to position [483, 956]
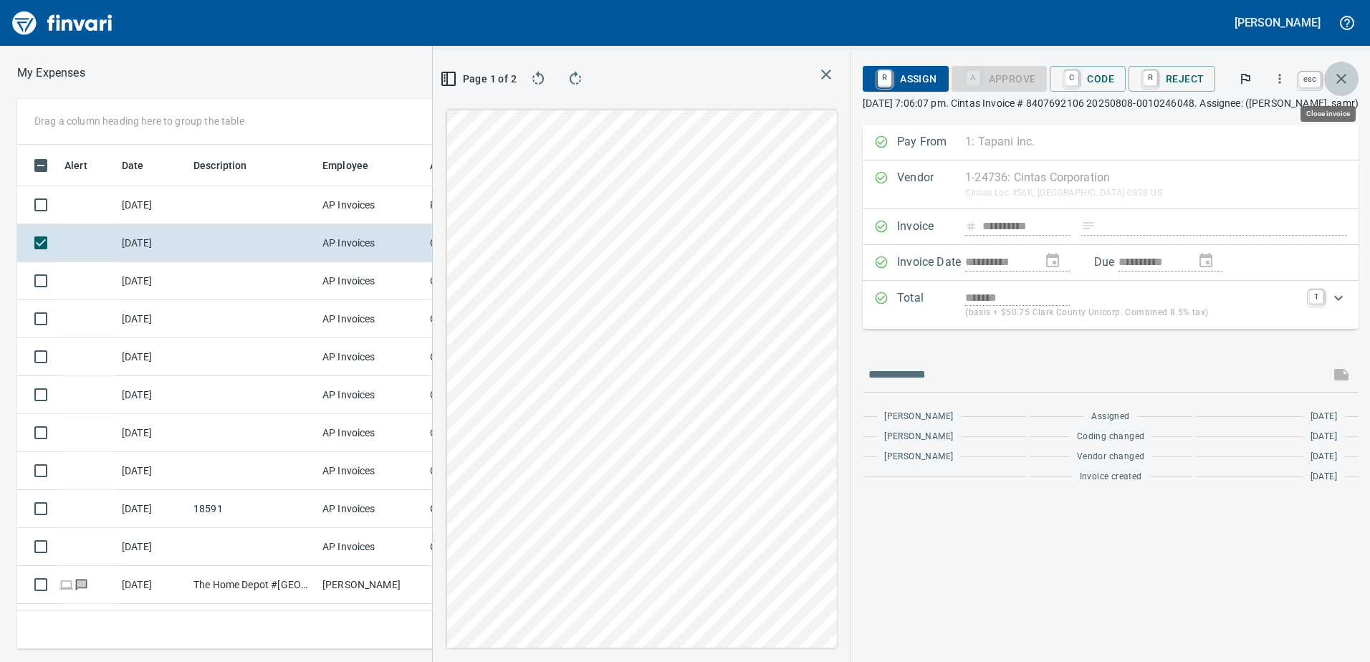
click at [1346, 78] on icon "button" at bounding box center [1341, 78] width 17 height 17
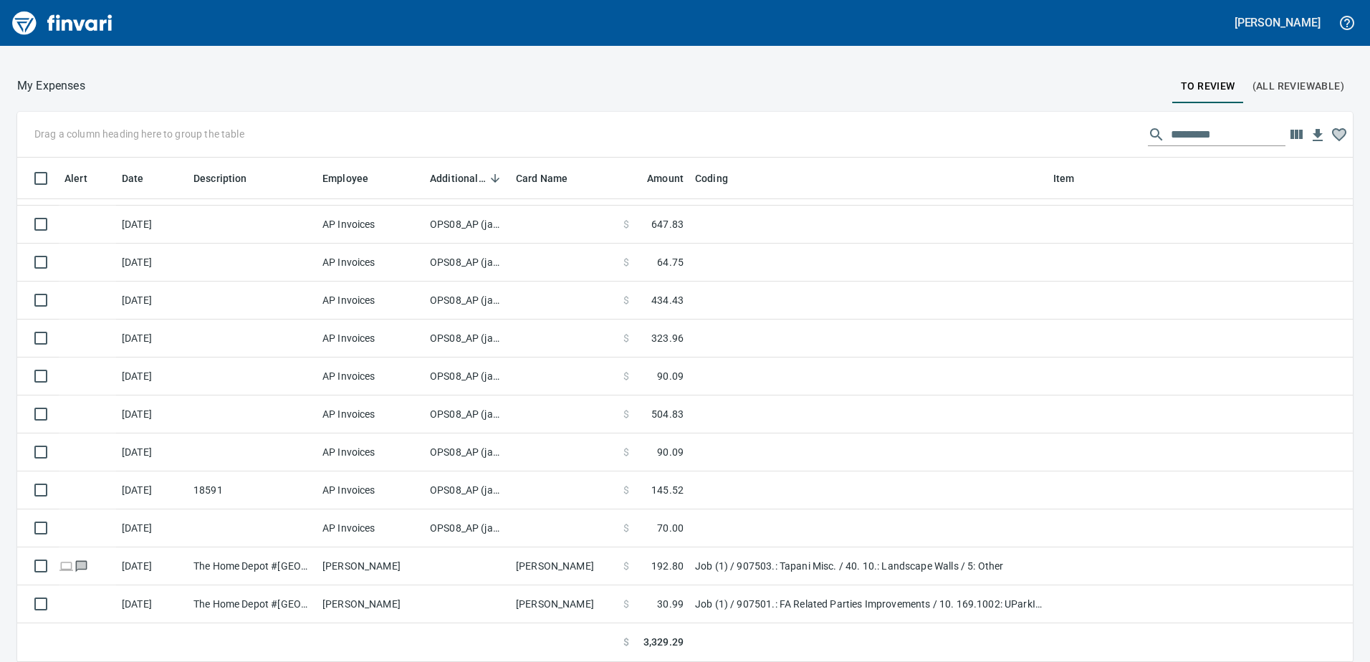
scroll to position [494, 1303]
